Goal: Information Seeking & Learning: Learn about a topic

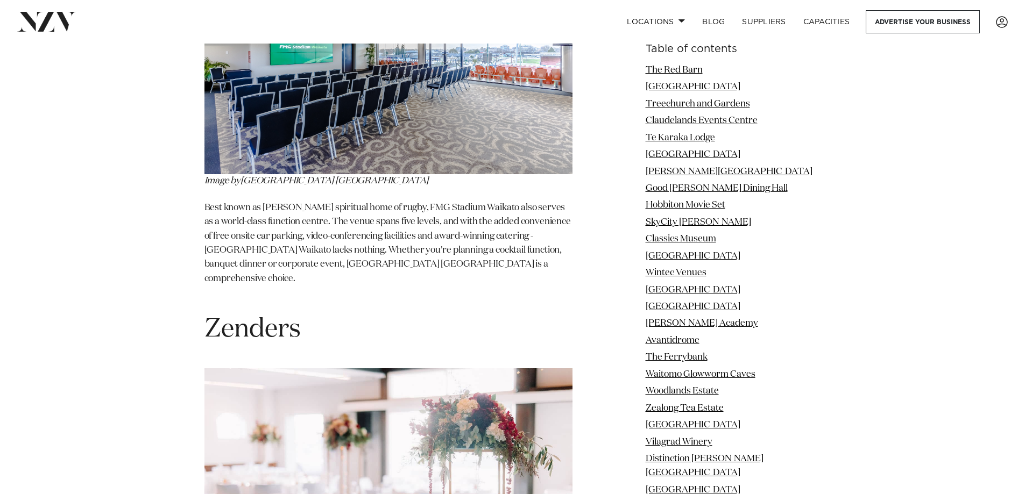
scroll to position [12102, 0]
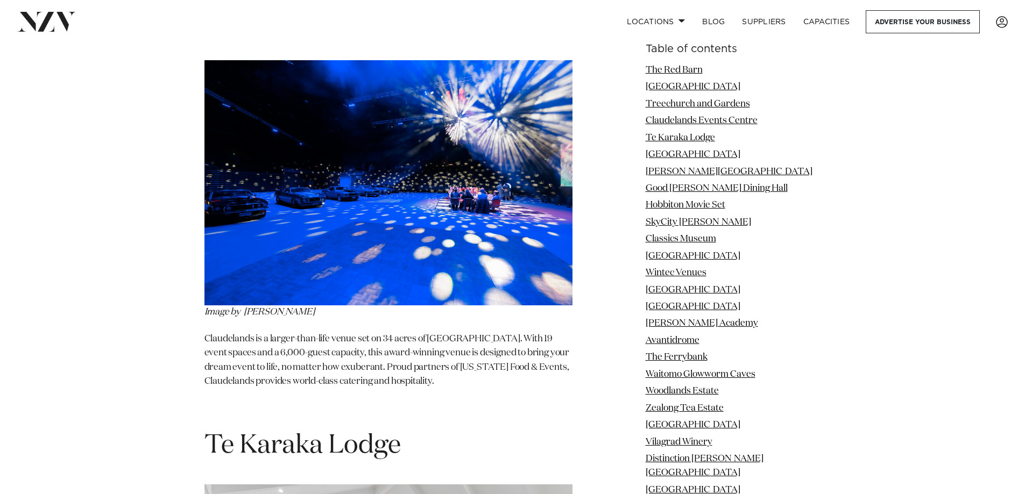
scroll to position [2797, 0]
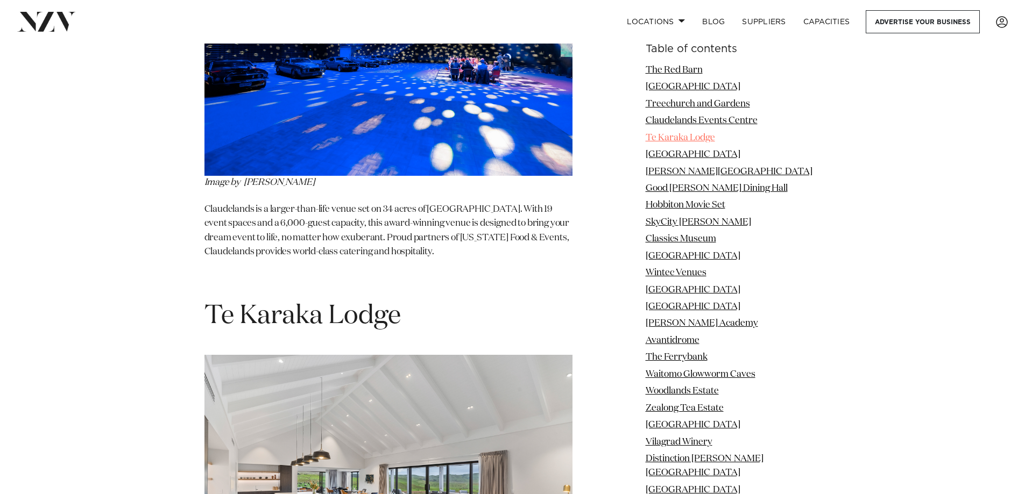
click at [694, 135] on link "Te Karaka Lodge" at bounding box center [679, 137] width 69 height 9
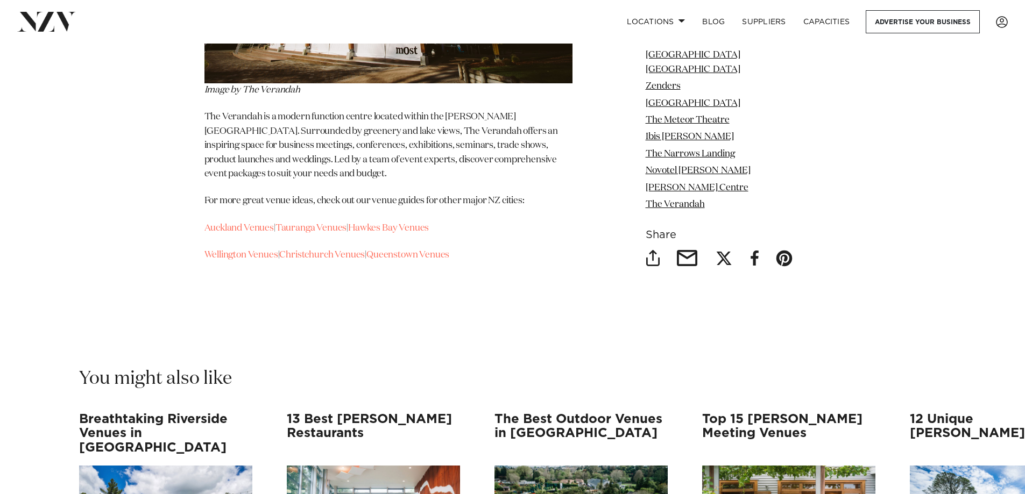
scroll to position [15705, 0]
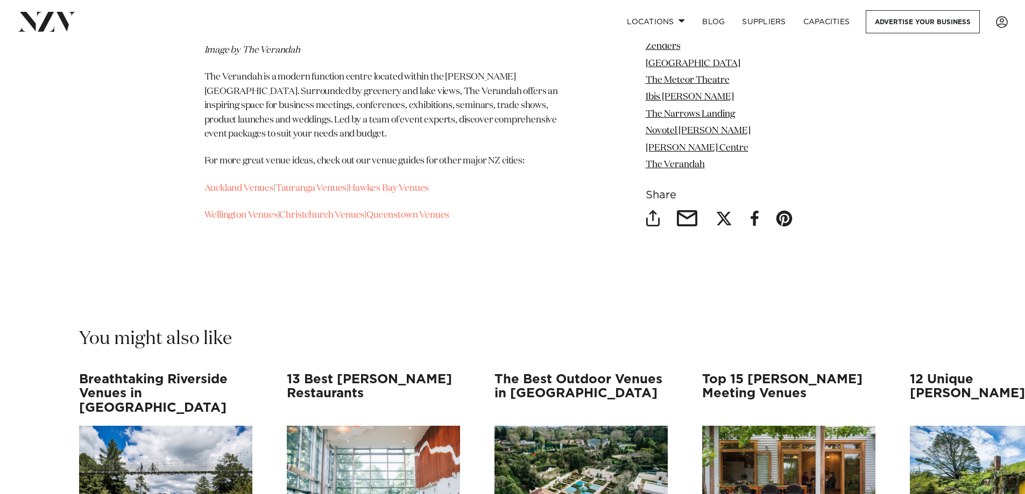
click at [153, 373] on h3 "Breathtaking Riverside Venues in [GEOGRAPHIC_DATA]" at bounding box center [165, 394] width 173 height 42
click at [526, 373] on h3 "The Best Outdoor Venues in [GEOGRAPHIC_DATA]" at bounding box center [580, 394] width 173 height 42
click at [321, 373] on h3 "13 Best [PERSON_NAME] Restaurants" at bounding box center [373, 394] width 173 height 42
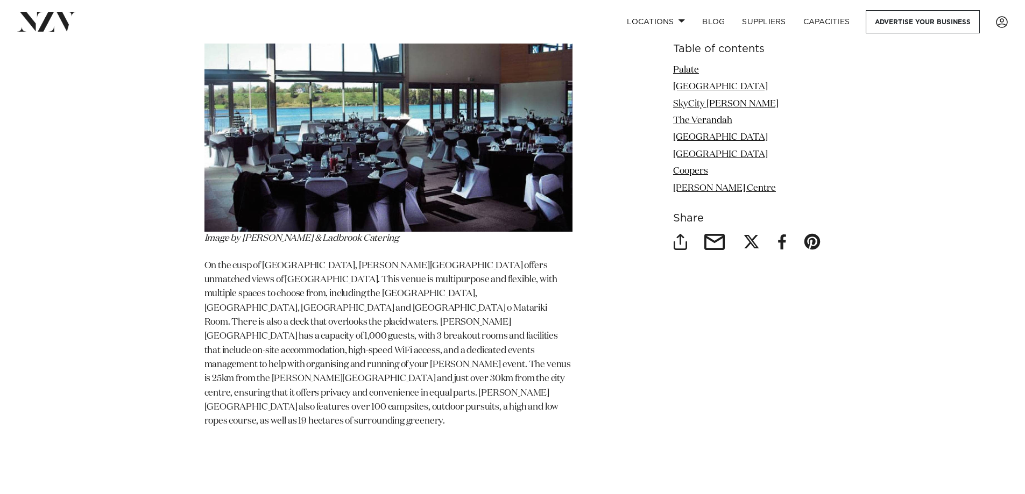
scroll to position [4303, 0]
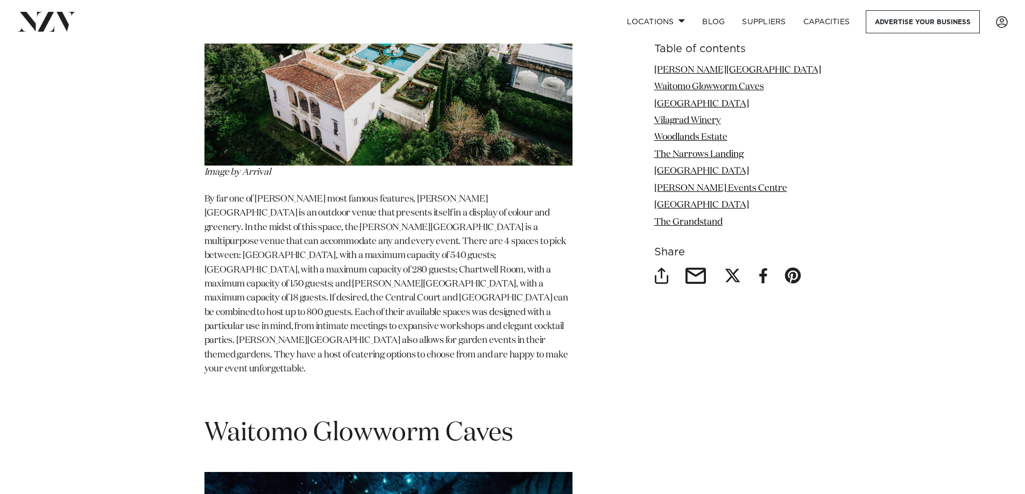
scroll to position [968, 0]
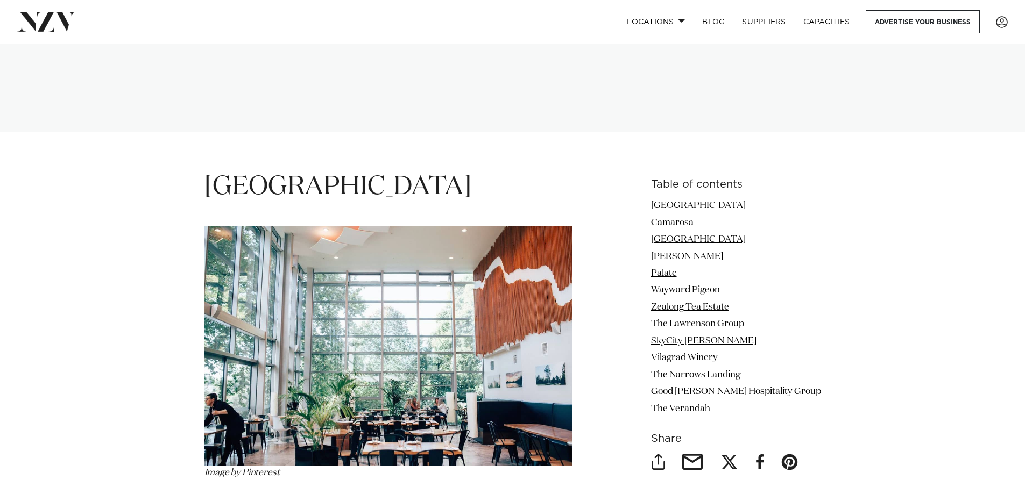
scroll to position [1345, 0]
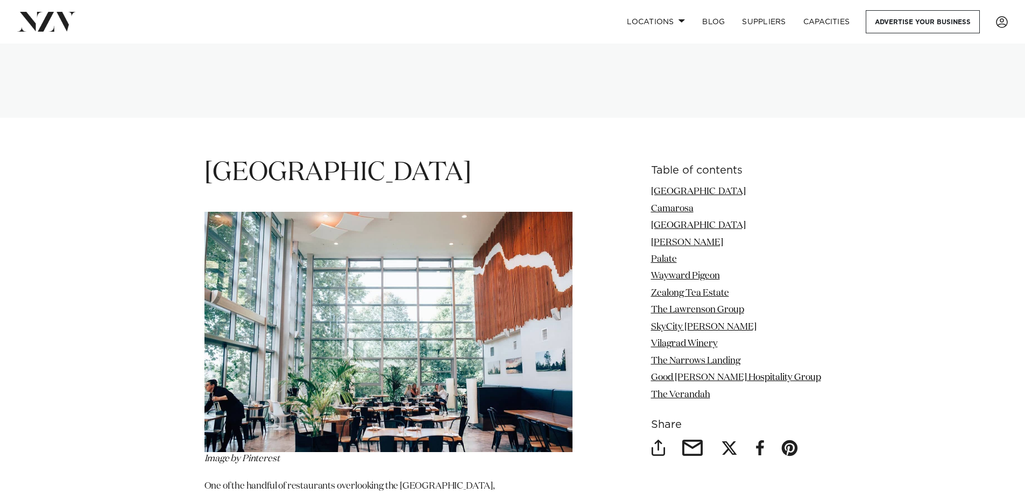
scroll to position [1345, 0]
